Goal: Information Seeking & Learning: Learn about a topic

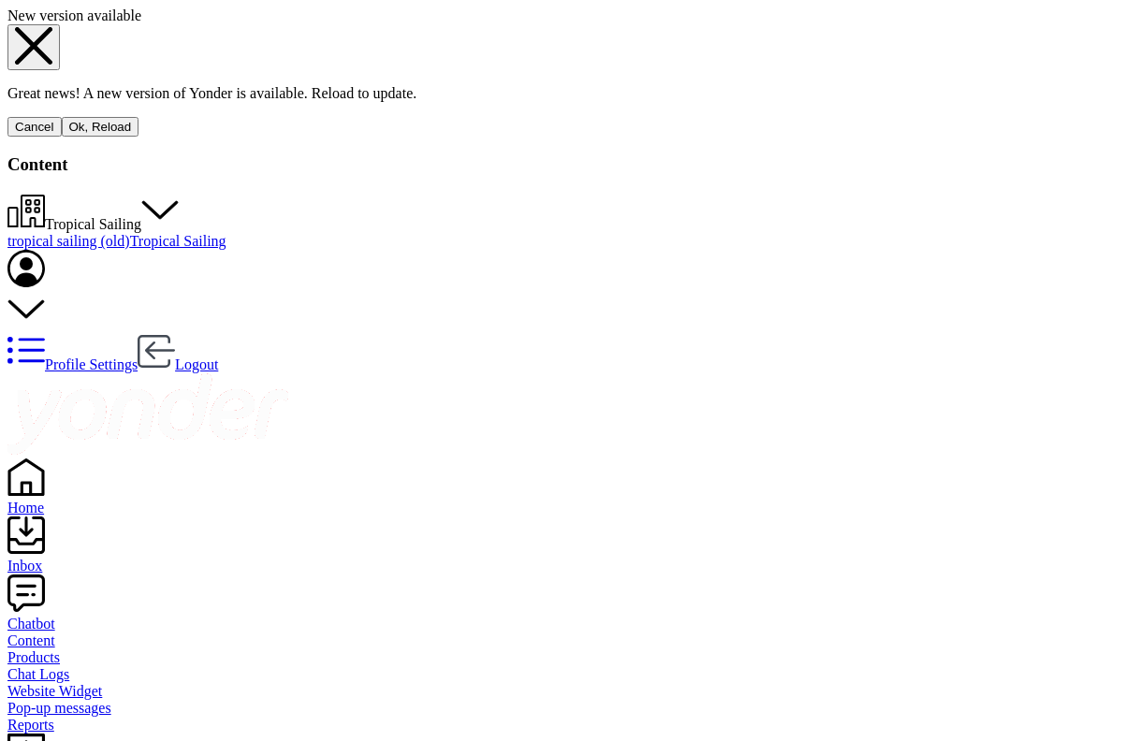
scroll to position [235, 0]
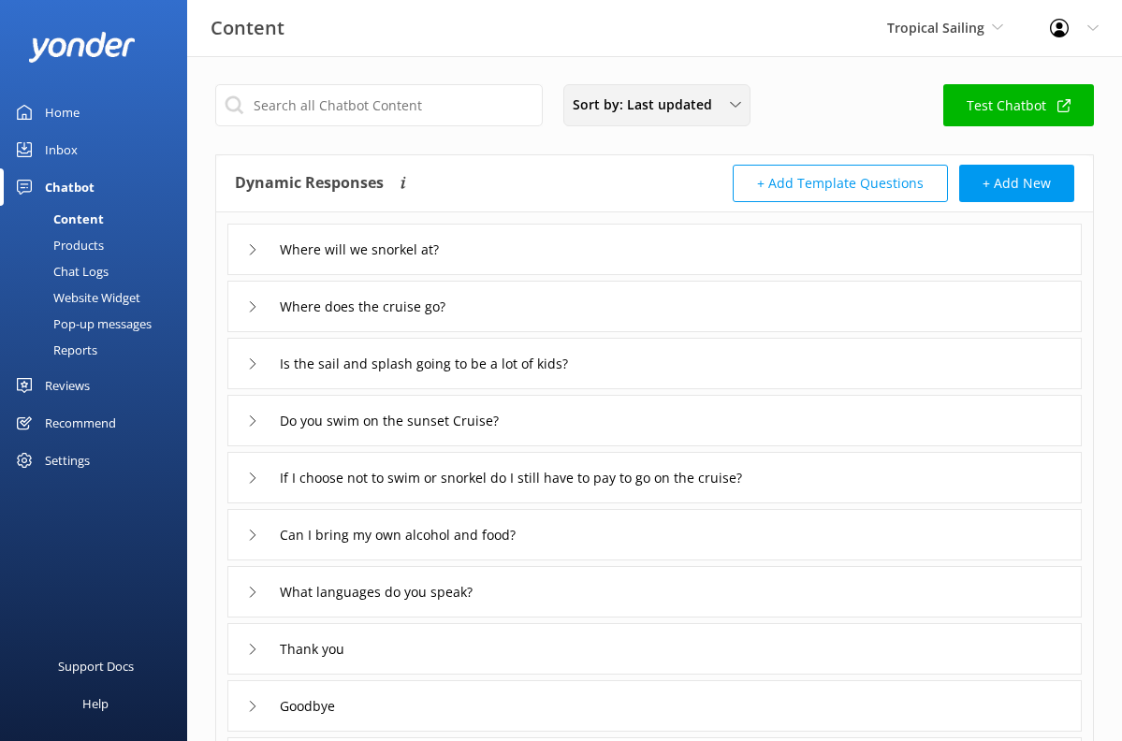
click at [719, 109] on div "Sort by: Last updated" at bounding box center [657, 105] width 178 height 21
click at [793, 111] on div "Sort by: Last updated Title Last updated Test Chatbot" at bounding box center [654, 110] width 879 height 53
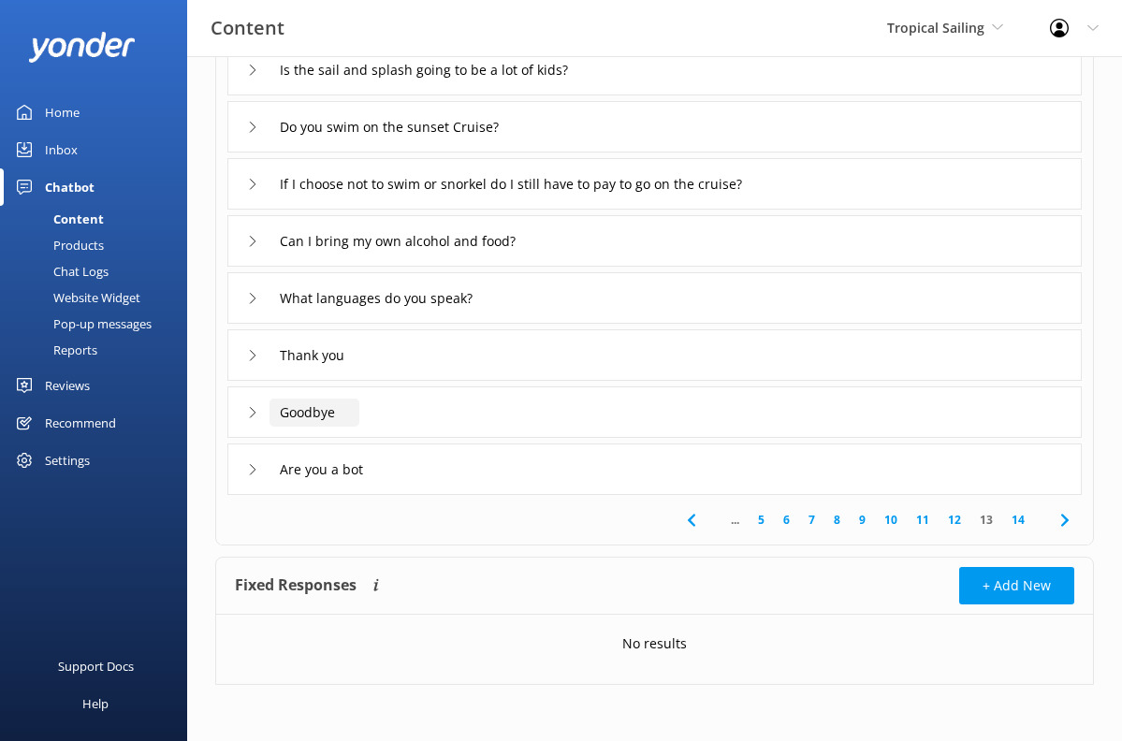
scroll to position [294, 0]
click at [1020, 518] on link "14" at bounding box center [1018, 520] width 32 height 18
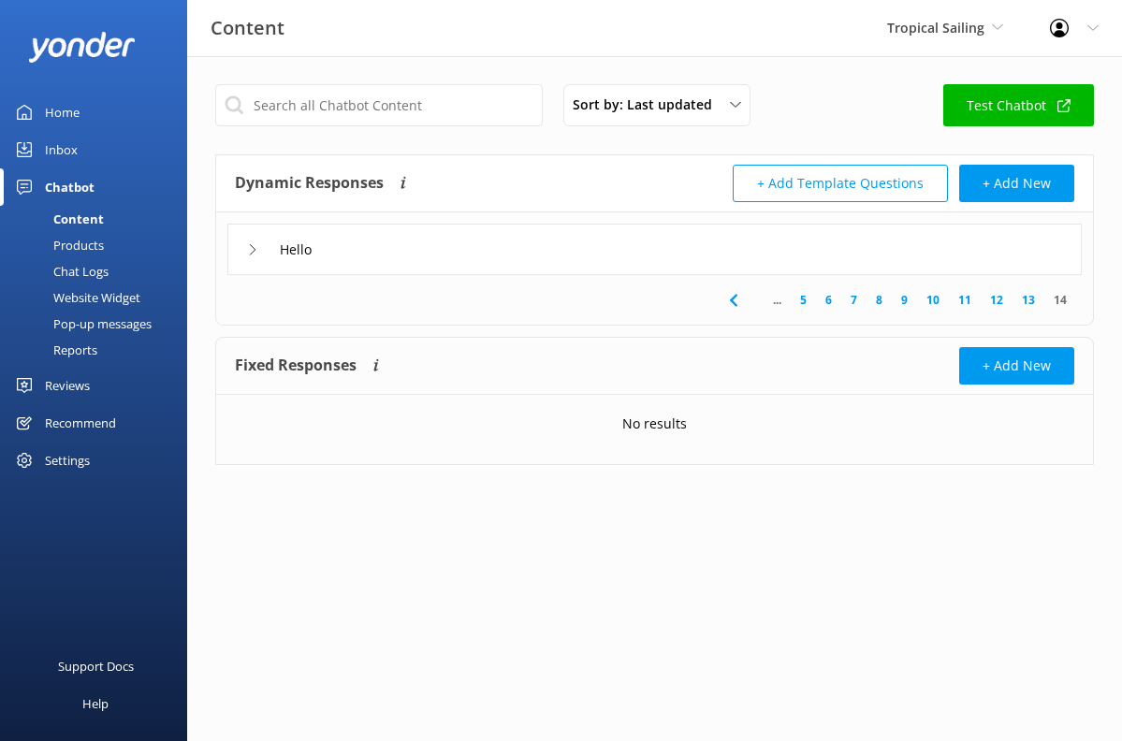
click at [248, 251] on icon at bounding box center [252, 249] width 11 height 11
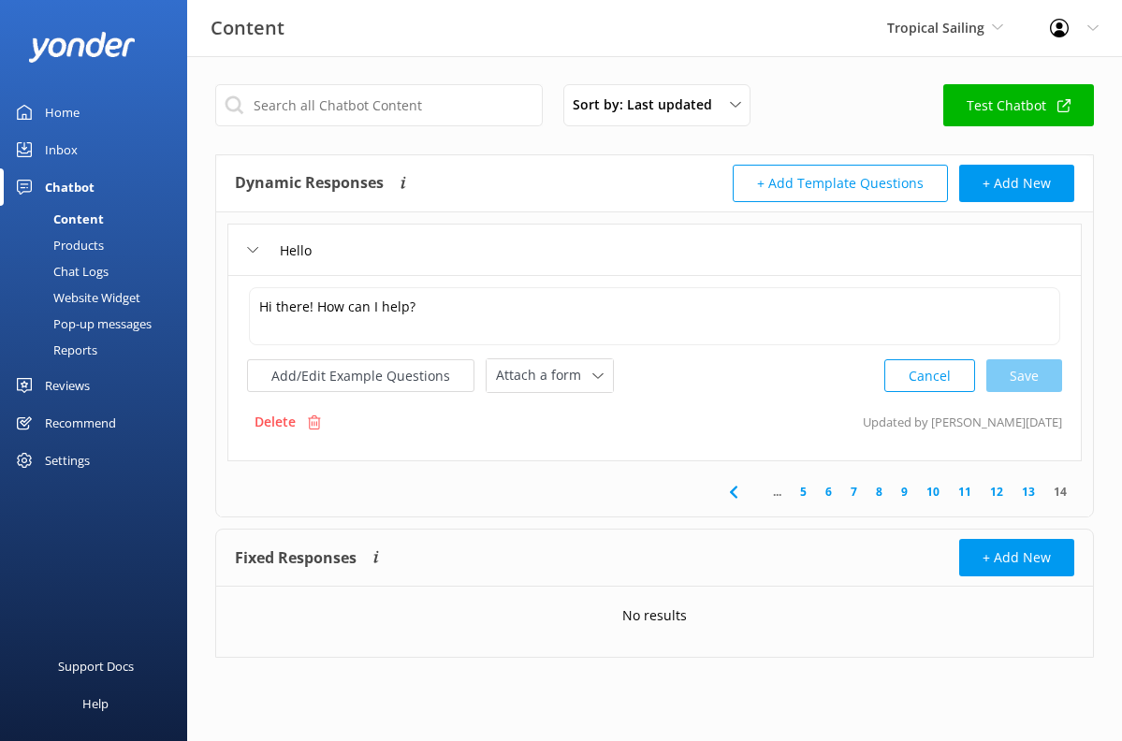
click at [1027, 487] on link "13" at bounding box center [1029, 492] width 32 height 18
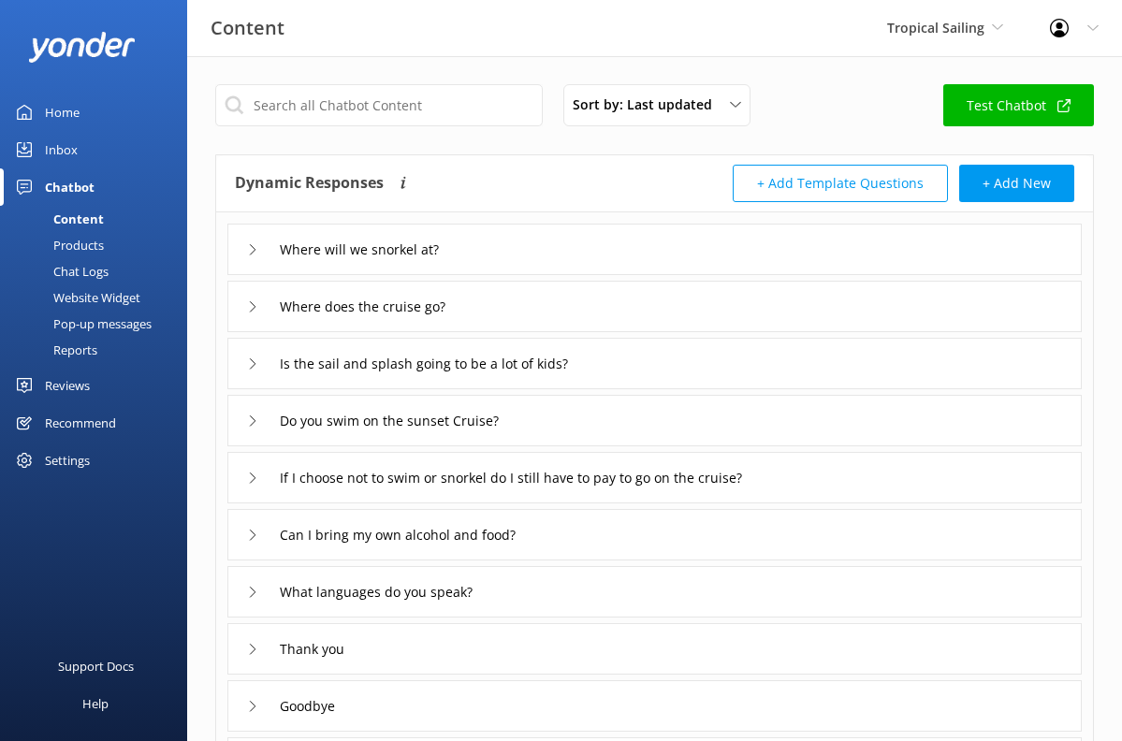
click at [254, 255] on icon at bounding box center [252, 249] width 11 height 11
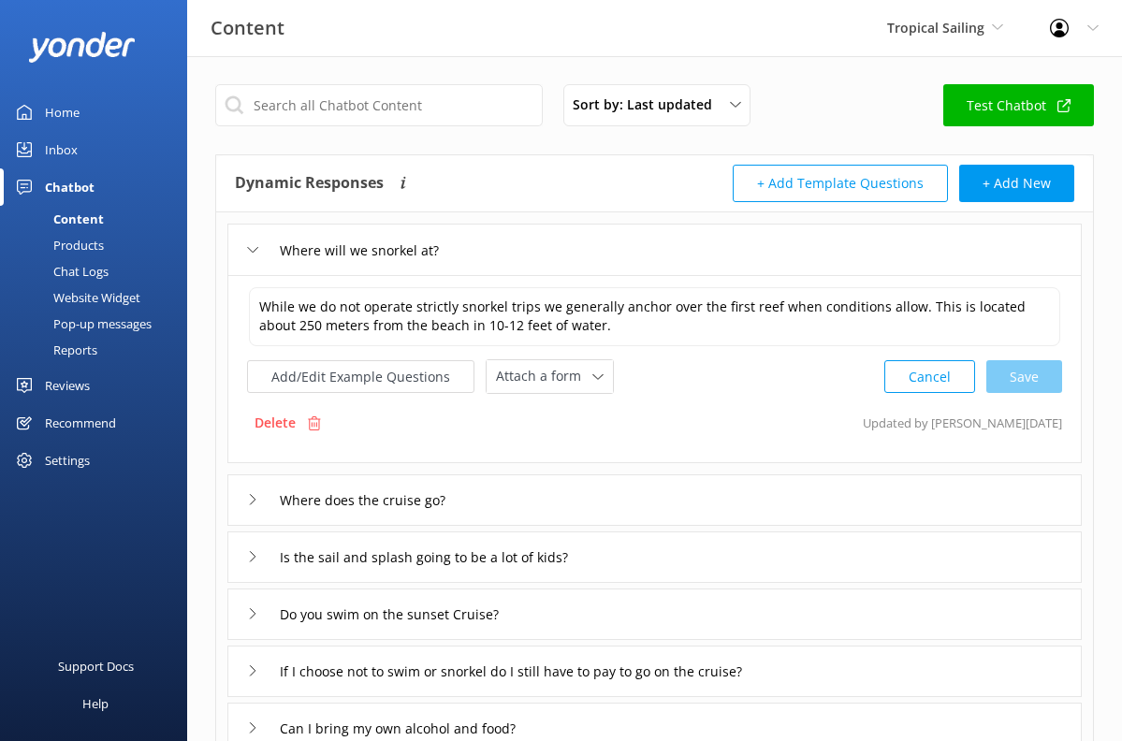
click at [256, 495] on icon at bounding box center [252, 499] width 11 height 11
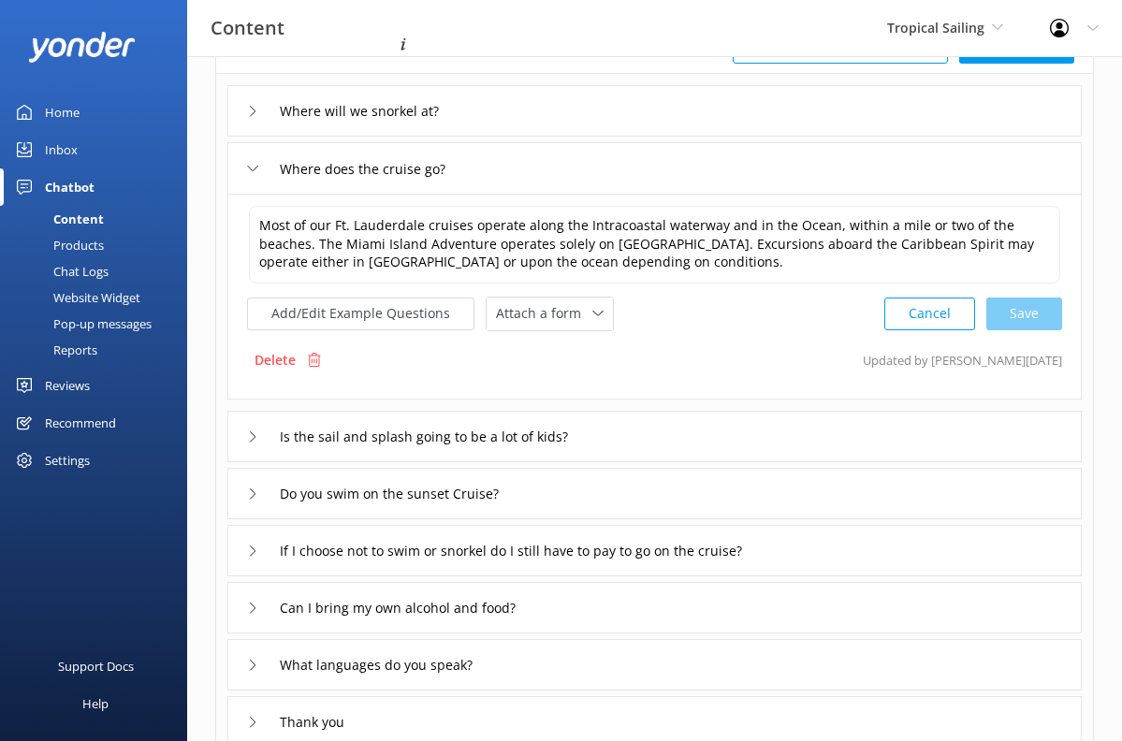
scroll to position [142, 0]
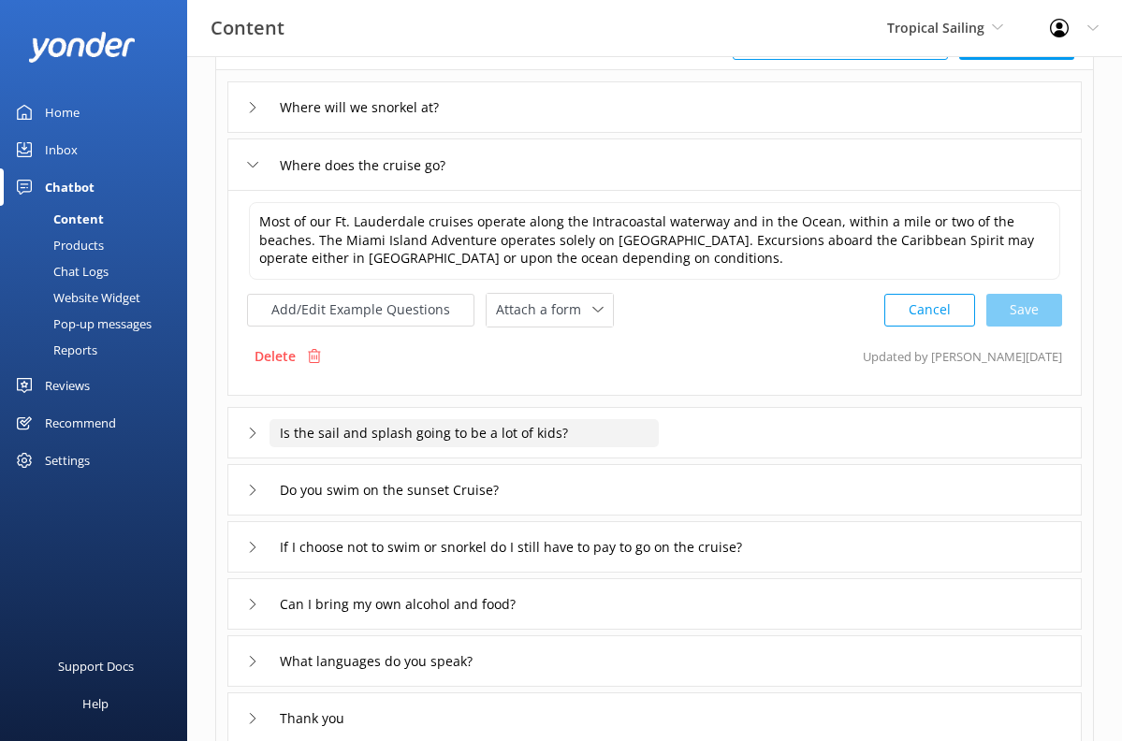
click at [284, 122] on input "Is the sail and splash going to be a lot of kids?" at bounding box center [375, 108] width 210 height 28
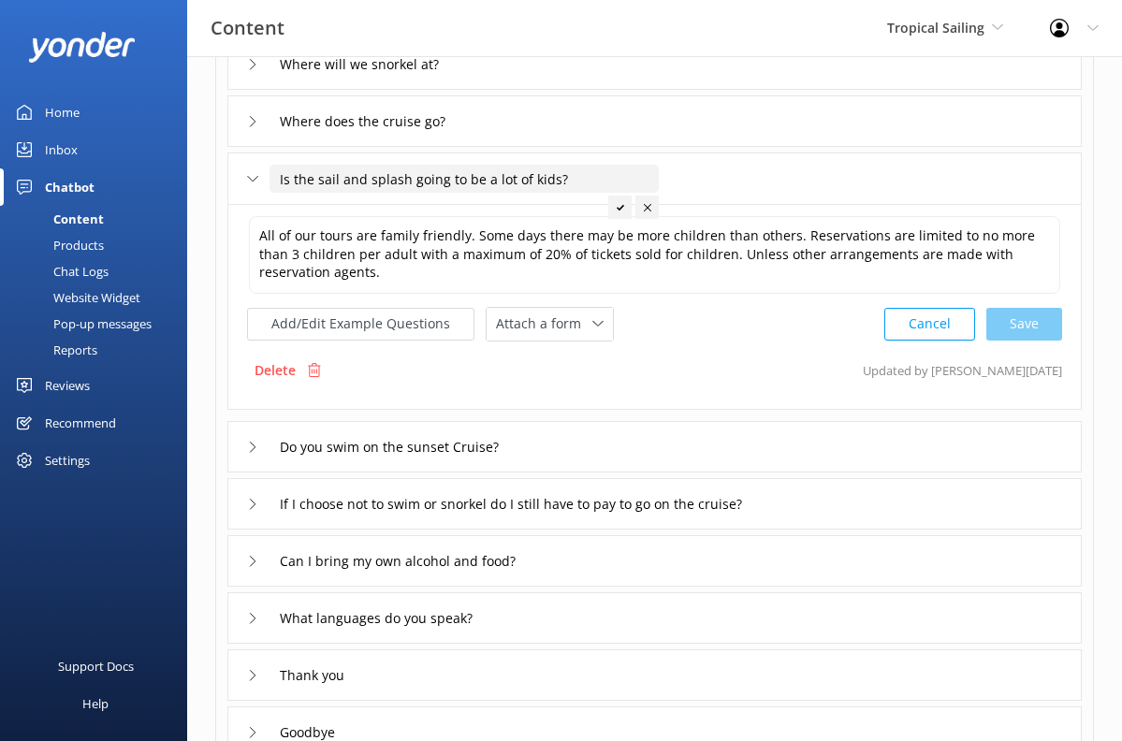
scroll to position [186, 0]
